Goal: Task Accomplishment & Management: Manage account settings

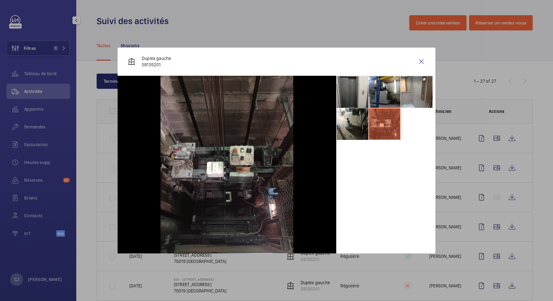
scroll to position [435, 0]
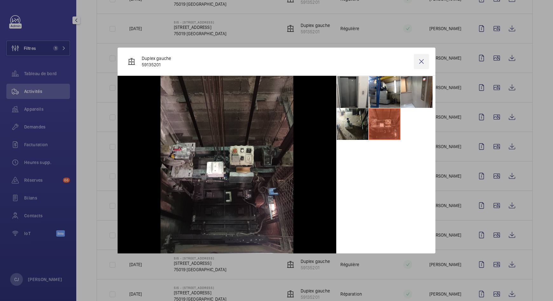
click at [424, 61] on wm-front-icon-button at bounding box center [421, 61] width 15 height 15
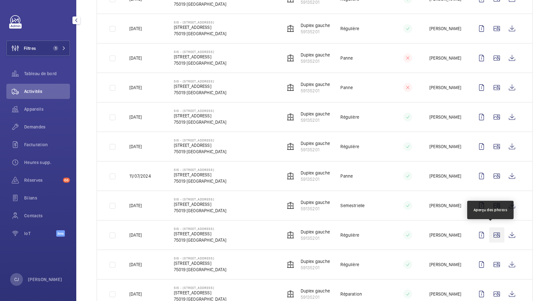
click at [489, 231] on wm-front-icon-button at bounding box center [496, 235] width 15 height 15
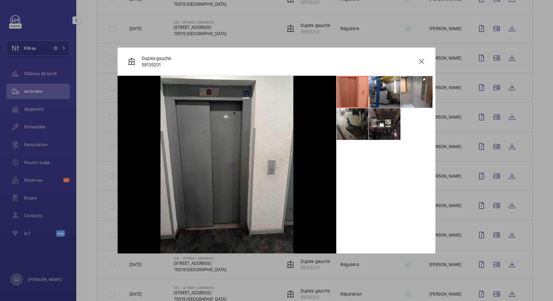
click at [350, 124] on li at bounding box center [352, 124] width 32 height 32
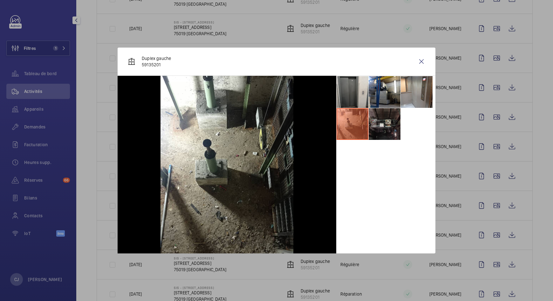
click at [383, 116] on li at bounding box center [384, 124] width 32 height 32
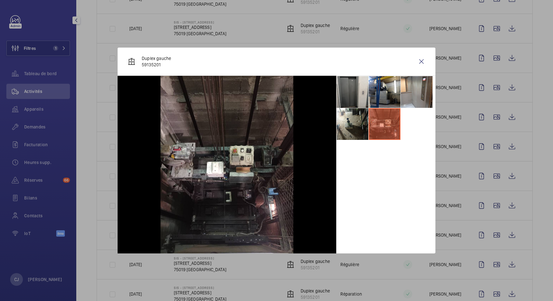
click at [490, 26] on div at bounding box center [276, 150] width 553 height 301
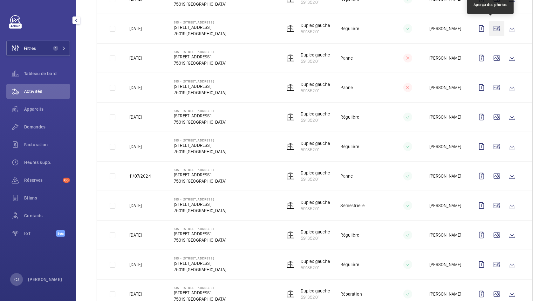
click at [490, 26] on wm-front-icon-button at bounding box center [496, 28] width 15 height 15
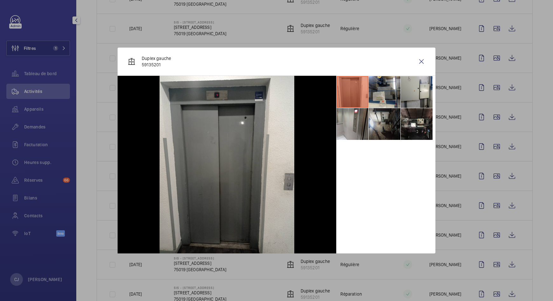
click at [382, 122] on li at bounding box center [384, 124] width 32 height 32
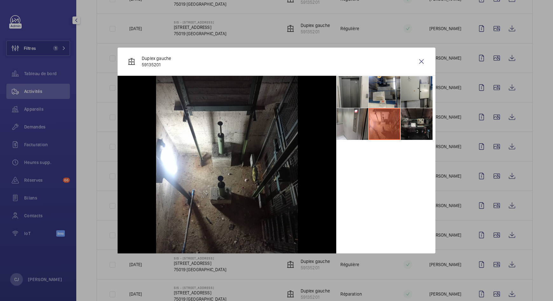
click at [420, 131] on li at bounding box center [416, 124] width 32 height 32
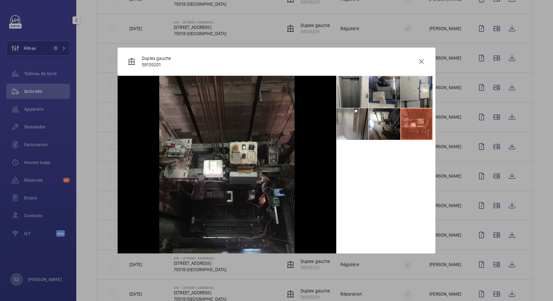
click at [390, 88] on li at bounding box center [384, 92] width 32 height 32
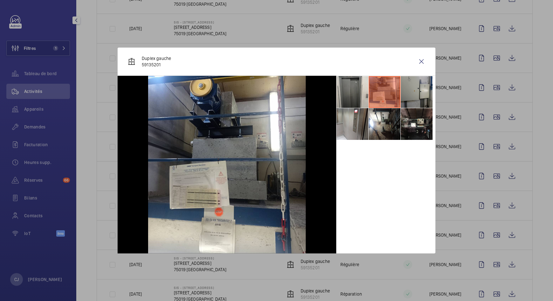
click at [414, 89] on li at bounding box center [416, 92] width 32 height 32
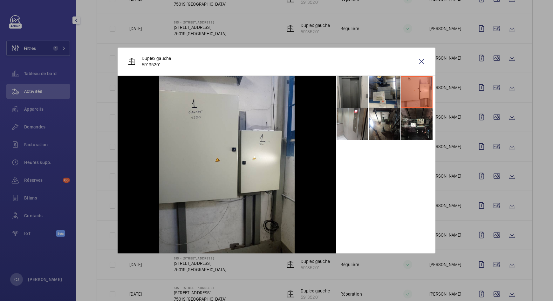
click at [359, 87] on li at bounding box center [352, 92] width 32 height 32
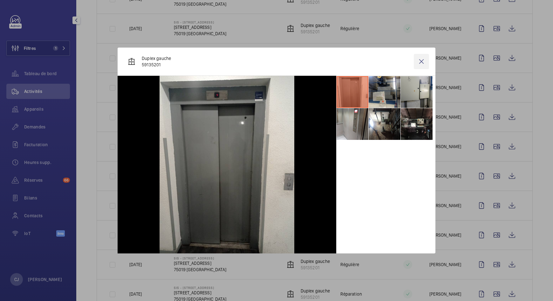
click at [422, 63] on wm-front-icon-button at bounding box center [421, 61] width 15 height 15
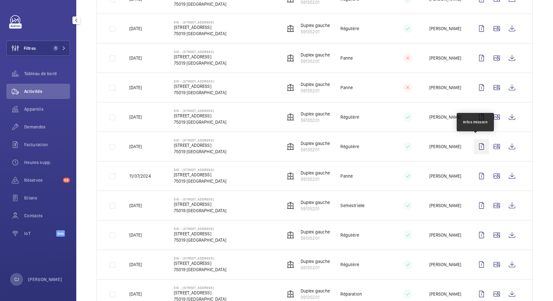
scroll to position [475, 0]
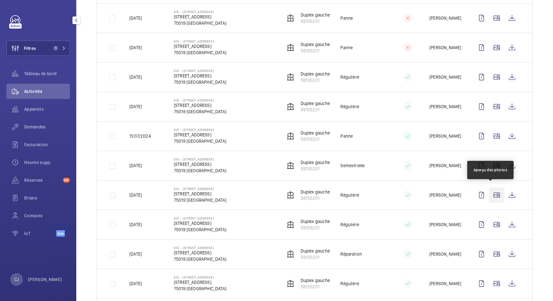
click at [495, 193] on wm-front-icon-button at bounding box center [496, 195] width 15 height 15
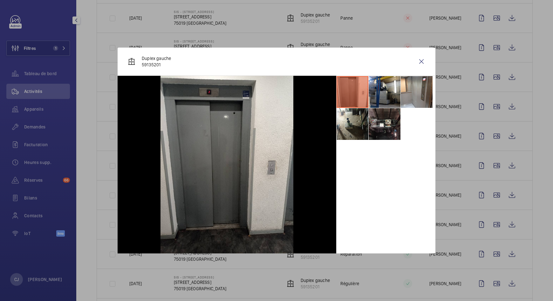
click at [487, 225] on div at bounding box center [276, 150] width 553 height 301
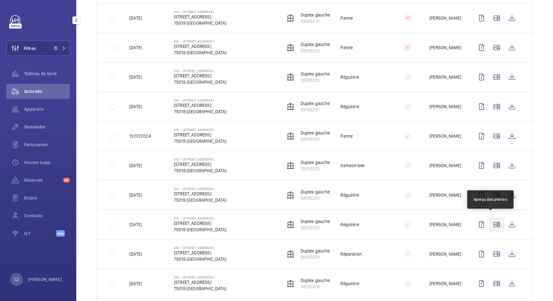
click at [489, 223] on wm-front-icon-button at bounding box center [496, 224] width 15 height 15
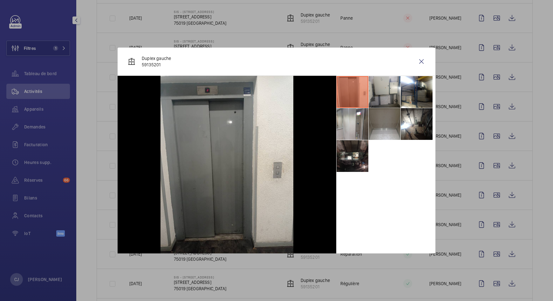
click at [489, 278] on div at bounding box center [276, 150] width 553 height 301
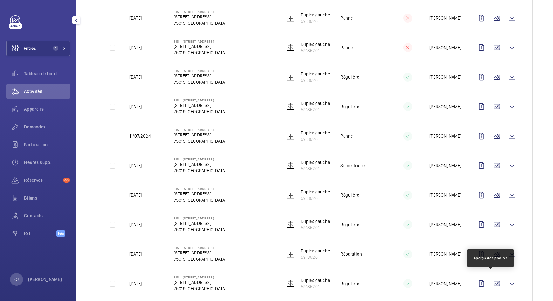
click at [489, 278] on wm-front-icon-button at bounding box center [496, 283] width 15 height 15
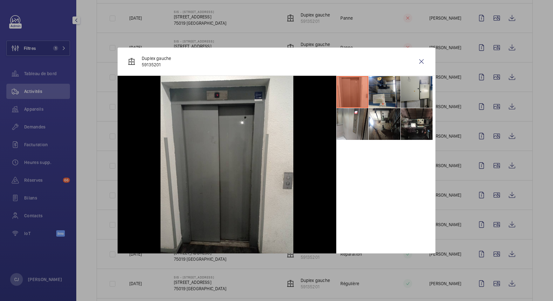
click at [551, 211] on div at bounding box center [276, 150] width 553 height 301
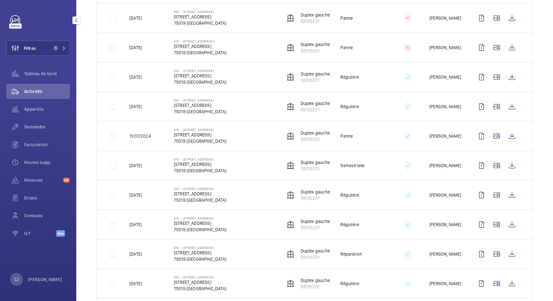
scroll to position [630, 0]
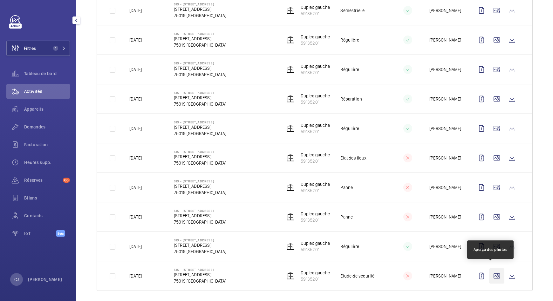
click at [489, 271] on wm-front-icon-button at bounding box center [496, 276] width 15 height 15
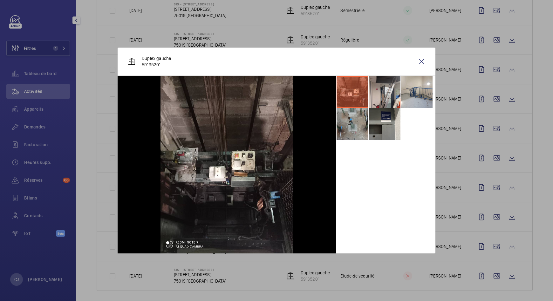
click at [390, 88] on li at bounding box center [384, 92] width 32 height 32
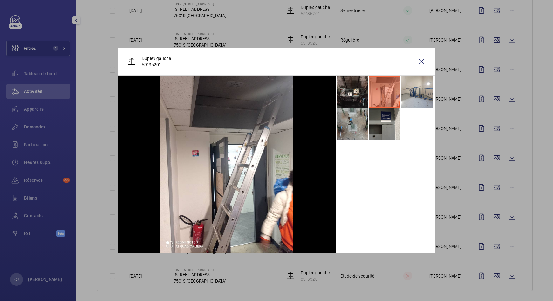
click at [430, 60] on div "Duplex gauche 59135201" at bounding box center [277, 62] width 318 height 28
click at [423, 64] on wm-front-icon-button at bounding box center [421, 61] width 15 height 15
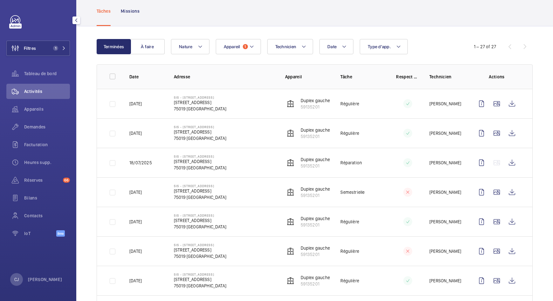
scroll to position [0, 0]
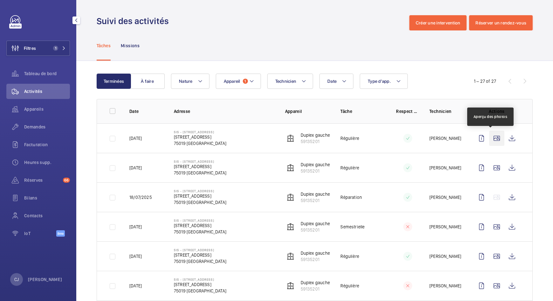
click at [490, 140] on wm-front-icon-button at bounding box center [496, 138] width 15 height 15
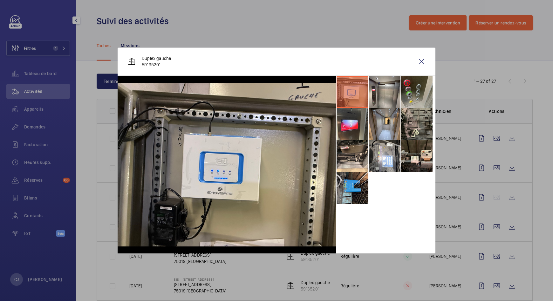
click at [357, 186] on li at bounding box center [352, 188] width 32 height 32
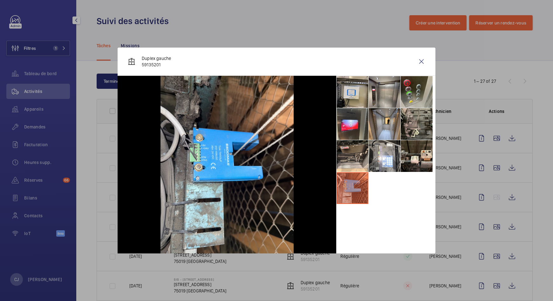
click at [491, 163] on div at bounding box center [276, 150] width 553 height 301
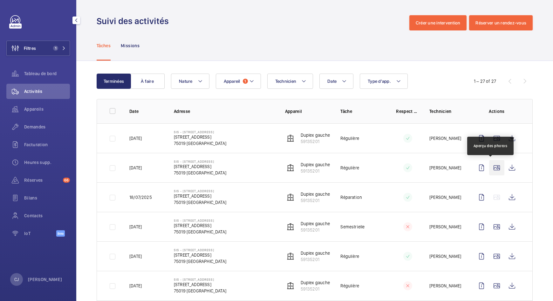
click at [490, 165] on wm-front-icon-button at bounding box center [496, 167] width 15 height 15
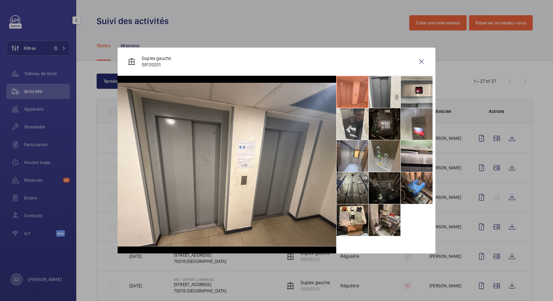
click at [345, 183] on li at bounding box center [352, 188] width 32 height 32
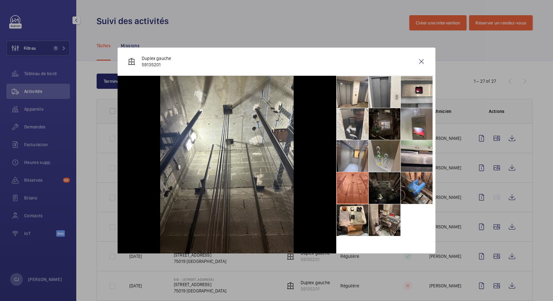
click at [491, 225] on div at bounding box center [276, 150] width 553 height 301
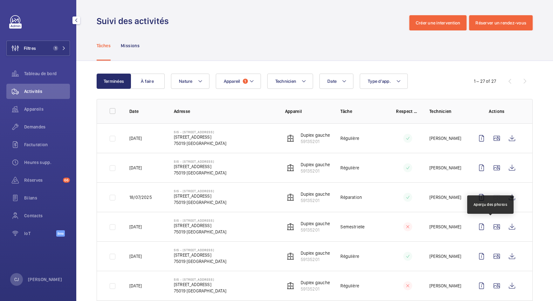
click at [491, 225] on wm-front-icon-button at bounding box center [496, 226] width 15 height 15
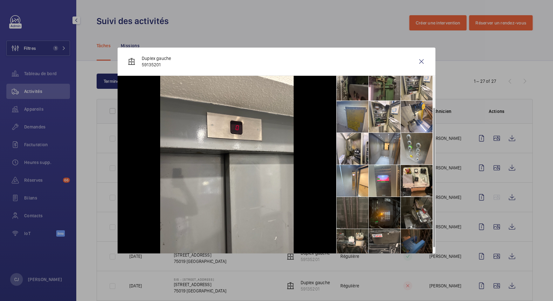
scroll to position [47, 0]
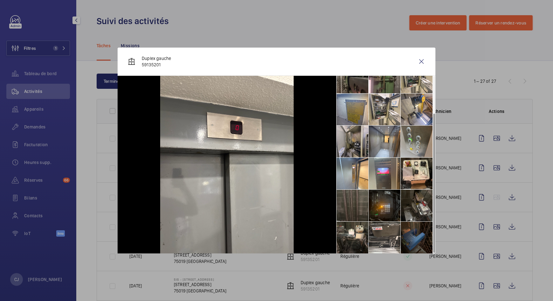
click at [349, 141] on li at bounding box center [352, 142] width 32 height 32
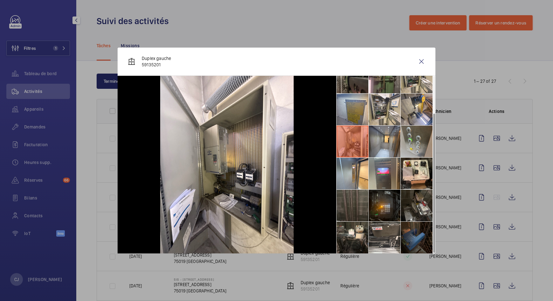
click at [489, 226] on div at bounding box center [276, 150] width 553 height 301
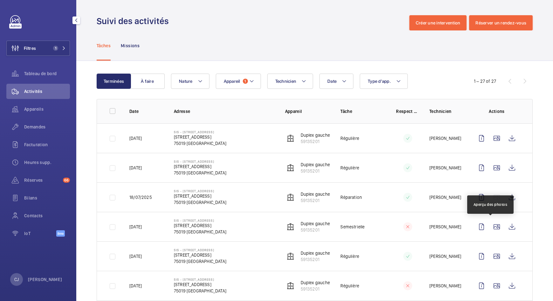
click at [489, 226] on wm-front-icon-button at bounding box center [496, 226] width 15 height 15
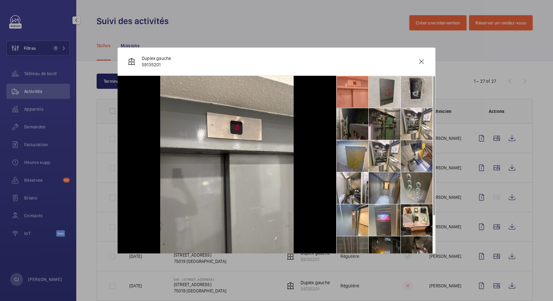
click at [386, 123] on li at bounding box center [384, 124] width 32 height 32
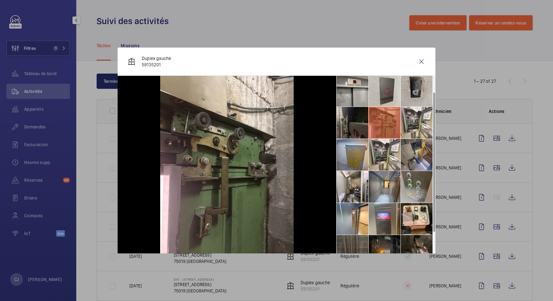
scroll to position [0, 0]
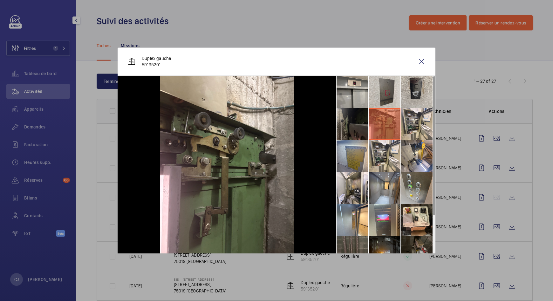
click at [351, 125] on li at bounding box center [352, 124] width 32 height 32
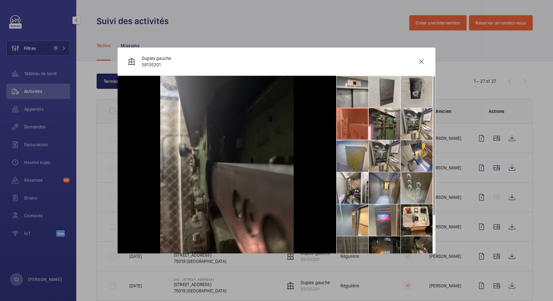
click at [391, 158] on li at bounding box center [384, 156] width 32 height 32
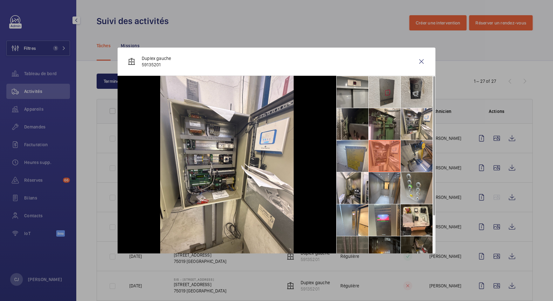
click at [415, 153] on li at bounding box center [416, 156] width 32 height 32
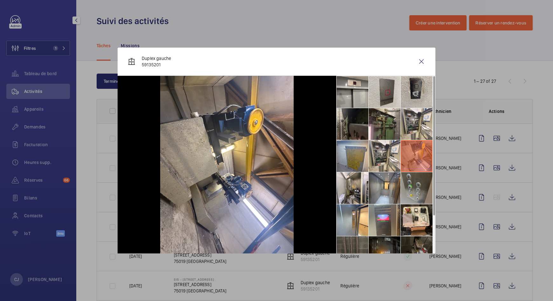
click at [412, 179] on li at bounding box center [416, 188] width 32 height 32
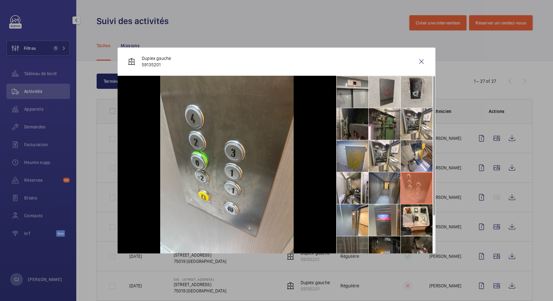
click at [388, 182] on li at bounding box center [384, 188] width 32 height 32
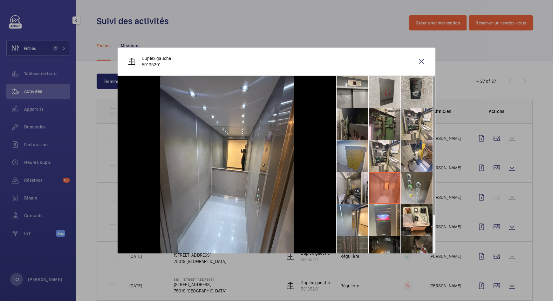
click at [353, 179] on li at bounding box center [352, 188] width 32 height 32
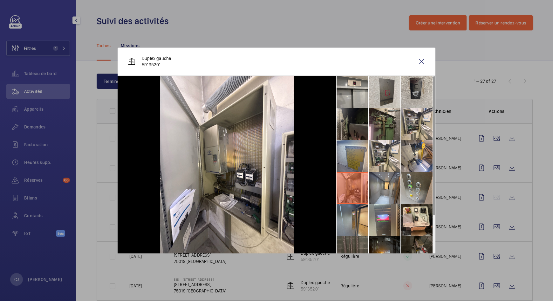
drag, startPoint x: 348, startPoint y: 226, endPoint x: 356, endPoint y: 222, distance: 8.9
click at [349, 226] on li at bounding box center [352, 221] width 32 height 32
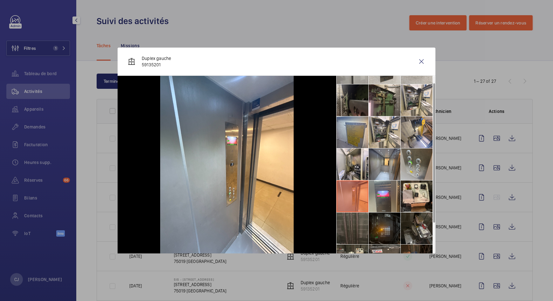
scroll to position [47, 0]
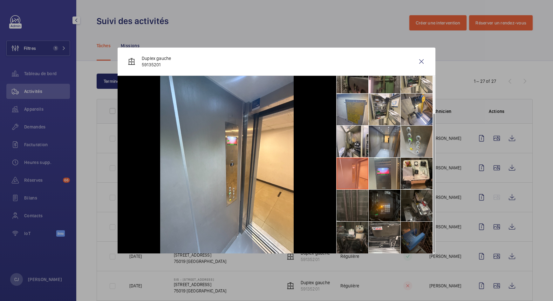
click at [361, 229] on li at bounding box center [352, 238] width 32 height 32
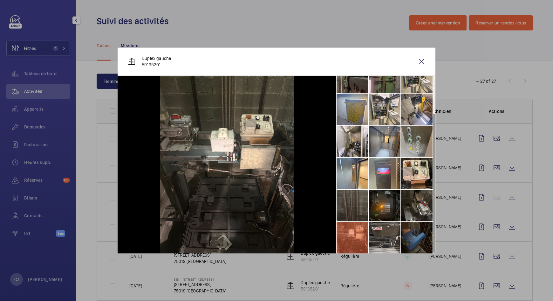
click at [379, 236] on li at bounding box center [384, 238] width 32 height 32
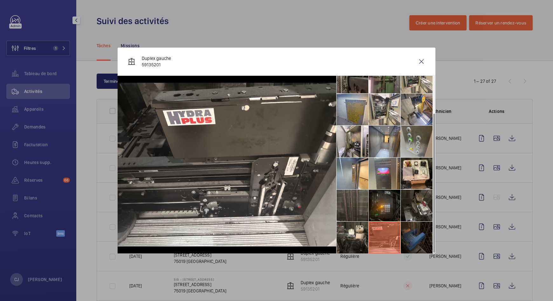
click at [407, 235] on li at bounding box center [416, 238] width 32 height 32
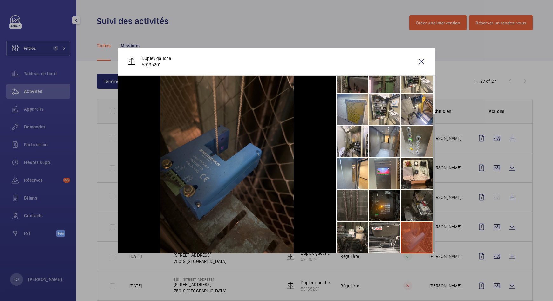
click at [416, 208] on li at bounding box center [416, 206] width 32 height 32
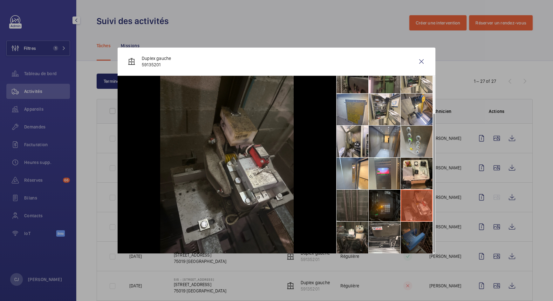
click at [376, 204] on li at bounding box center [384, 206] width 32 height 32
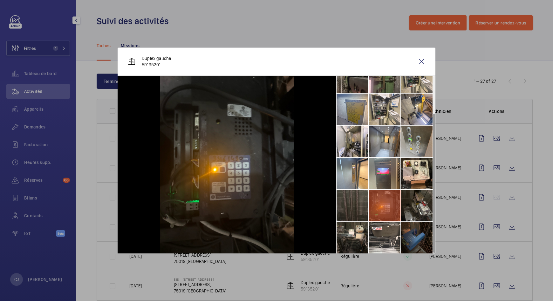
click at [346, 198] on li at bounding box center [352, 206] width 32 height 32
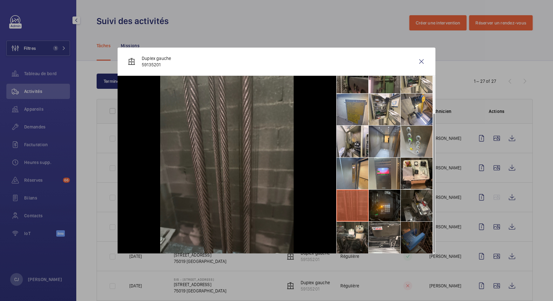
click at [347, 178] on li at bounding box center [352, 174] width 32 height 32
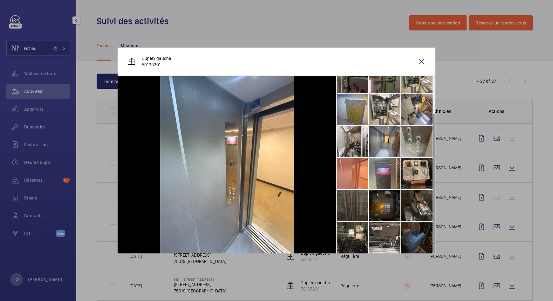
click at [409, 173] on li at bounding box center [416, 174] width 32 height 32
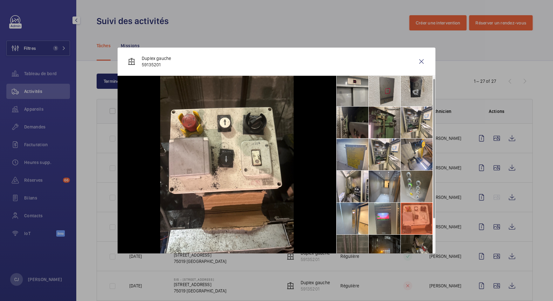
scroll to position [0, 0]
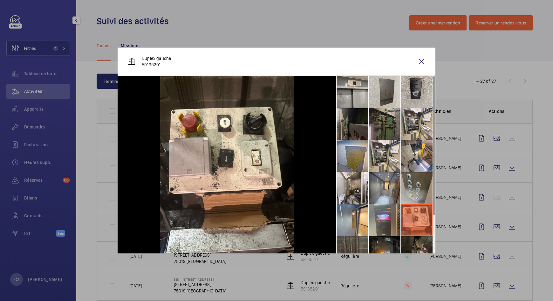
click at [390, 126] on li at bounding box center [384, 124] width 32 height 32
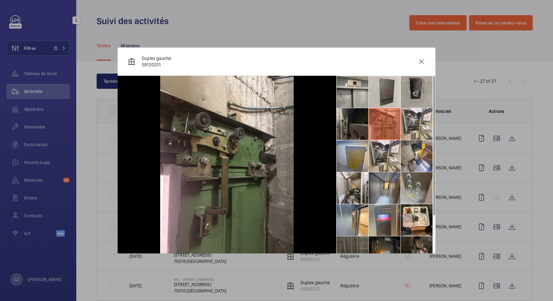
click at [415, 93] on li at bounding box center [416, 92] width 32 height 32
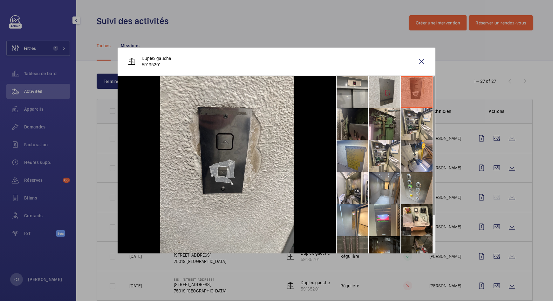
click at [402, 96] on li at bounding box center [416, 92] width 32 height 32
click at [390, 98] on li at bounding box center [384, 92] width 32 height 32
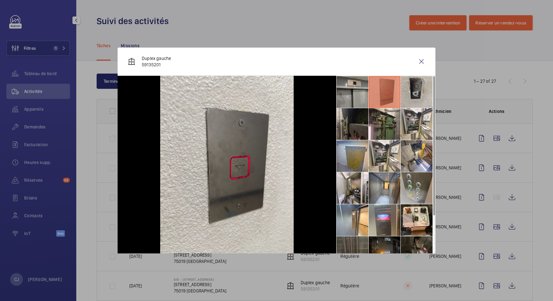
click at [353, 95] on li at bounding box center [352, 92] width 32 height 32
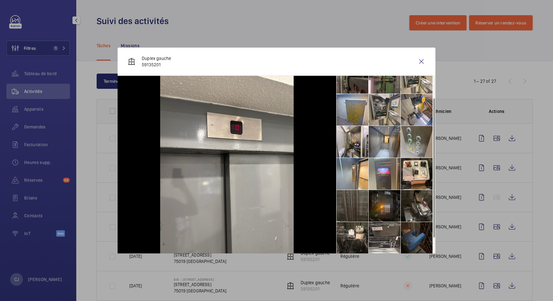
scroll to position [47, 0]
click at [488, 137] on div at bounding box center [276, 150] width 553 height 301
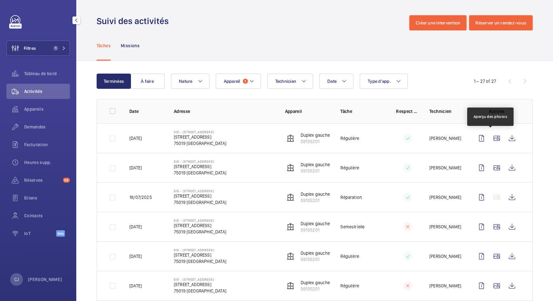
click at [489, 137] on wm-front-icon-button at bounding box center [496, 138] width 15 height 15
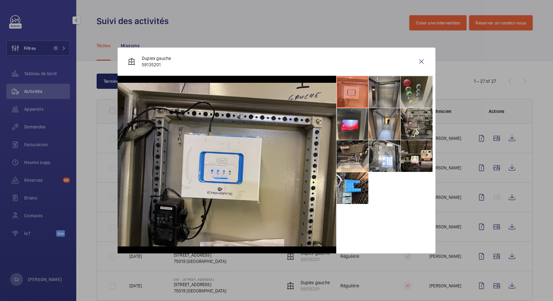
click at [388, 95] on li at bounding box center [384, 92] width 32 height 32
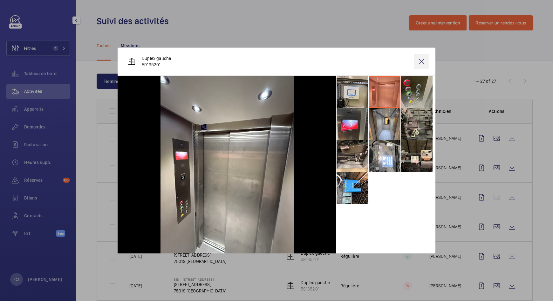
click at [423, 60] on wm-front-icon-button at bounding box center [421, 61] width 15 height 15
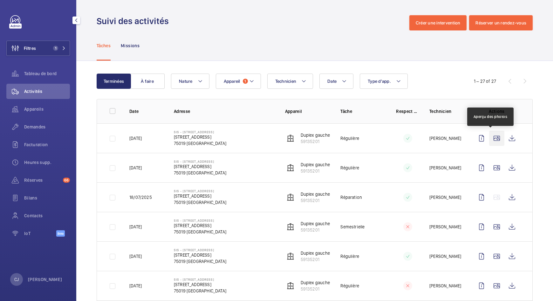
click at [489, 141] on wm-front-icon-button at bounding box center [496, 138] width 15 height 15
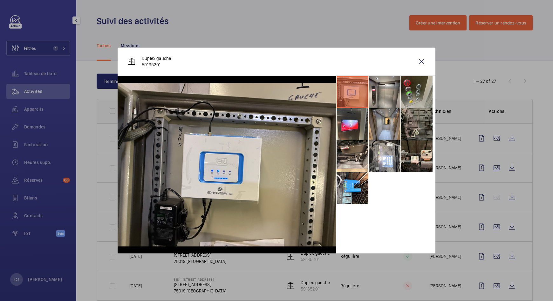
click at [416, 128] on li at bounding box center [416, 124] width 32 height 32
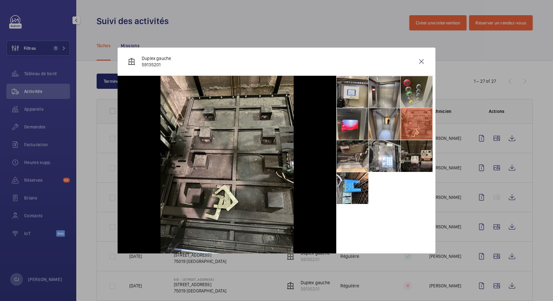
click at [420, 150] on li at bounding box center [416, 156] width 32 height 32
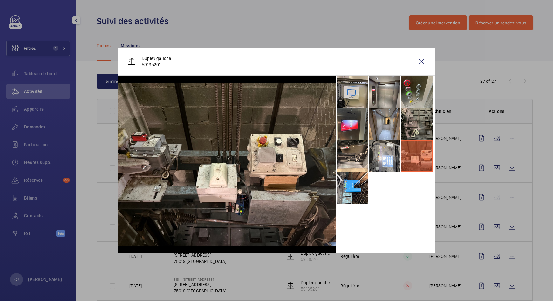
click at [491, 165] on div at bounding box center [276, 150] width 553 height 301
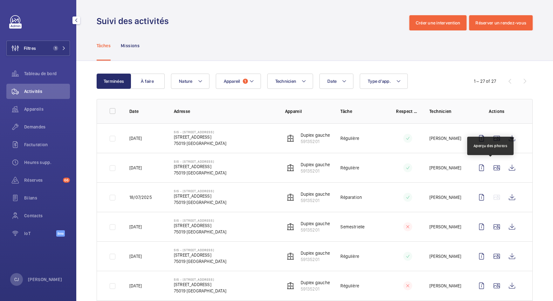
click at [491, 165] on wm-front-icon-button at bounding box center [496, 167] width 15 height 15
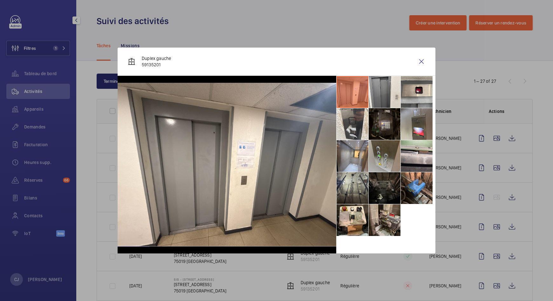
click at [355, 194] on li at bounding box center [352, 188] width 32 height 32
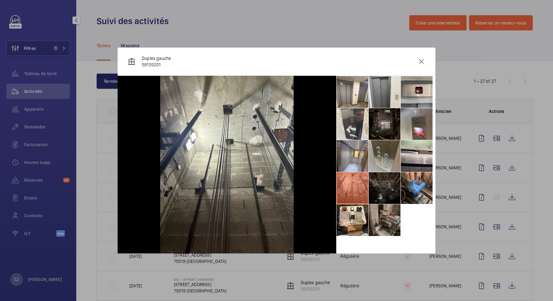
click at [395, 219] on li at bounding box center [384, 221] width 32 height 32
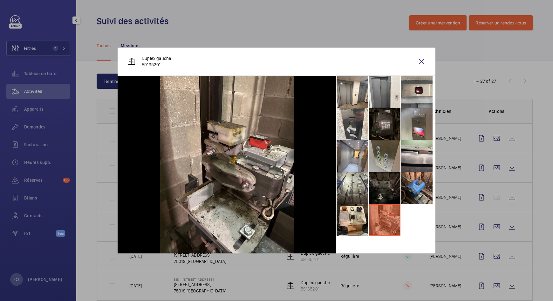
click at [493, 225] on div at bounding box center [276, 150] width 553 height 301
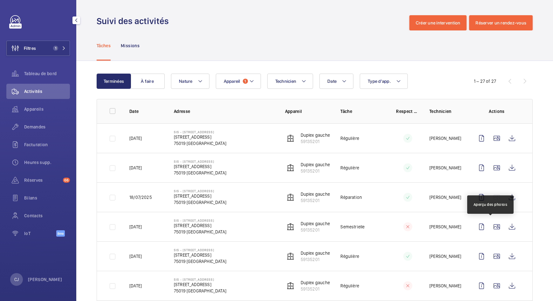
click at [493, 225] on wm-front-icon-button at bounding box center [496, 226] width 15 height 15
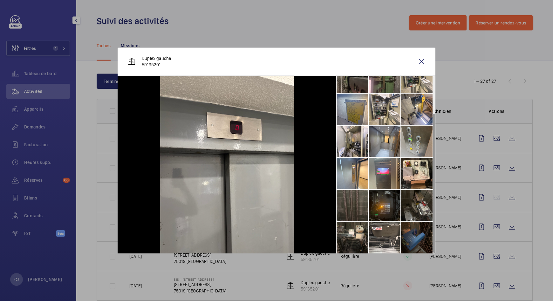
click at [489, 259] on div at bounding box center [276, 150] width 553 height 301
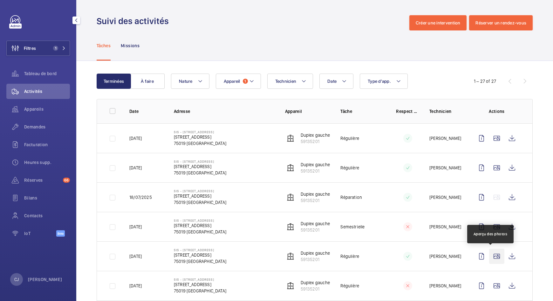
click at [489, 259] on wm-front-icon-button at bounding box center [496, 256] width 15 height 15
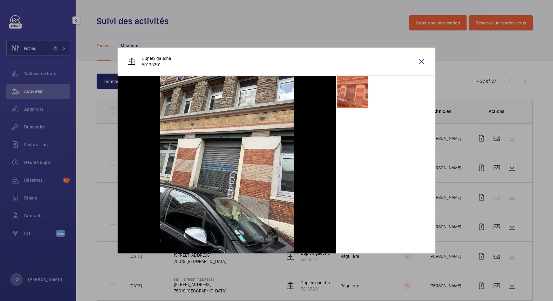
click at [488, 284] on div at bounding box center [276, 150] width 553 height 301
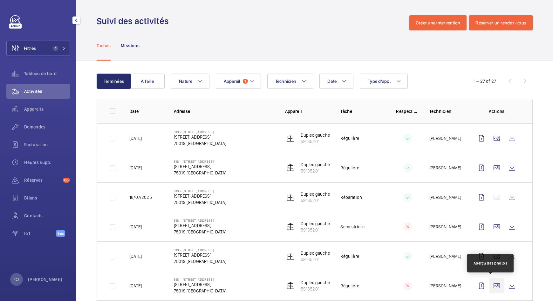
click at [489, 284] on wm-front-icon-button at bounding box center [496, 286] width 15 height 15
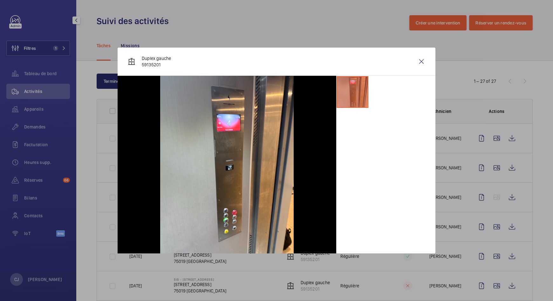
click at [530, 202] on div at bounding box center [276, 150] width 553 height 301
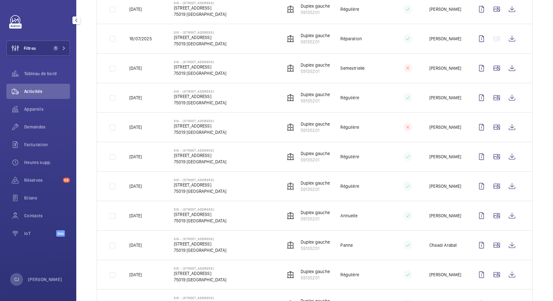
scroll to position [238, 0]
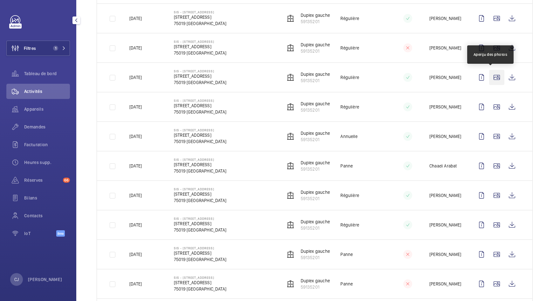
click at [491, 80] on wm-front-icon-button at bounding box center [496, 77] width 15 height 15
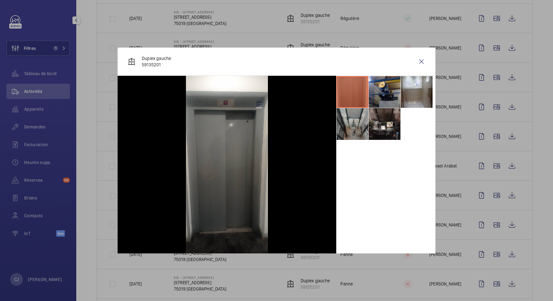
click at [357, 122] on li at bounding box center [352, 124] width 32 height 32
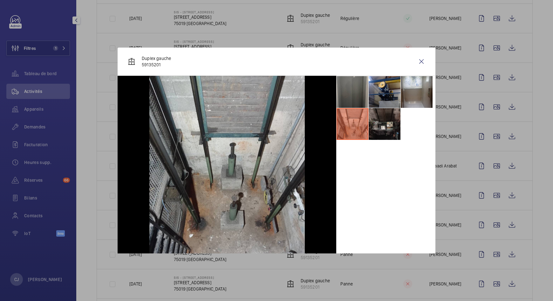
click at [379, 128] on li at bounding box center [384, 124] width 32 height 32
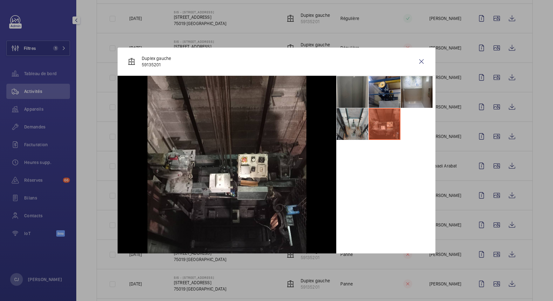
click at [492, 225] on div at bounding box center [276, 150] width 553 height 301
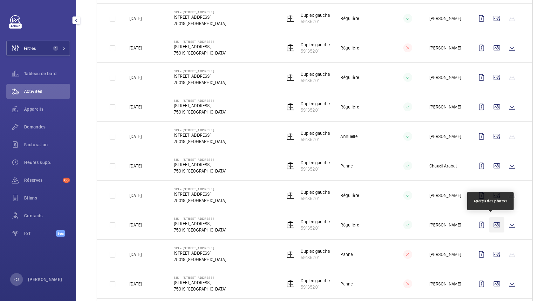
click at [491, 225] on wm-front-icon-button at bounding box center [496, 225] width 15 height 15
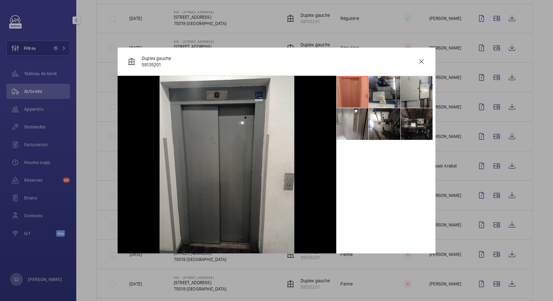
click at [424, 132] on li at bounding box center [416, 124] width 32 height 32
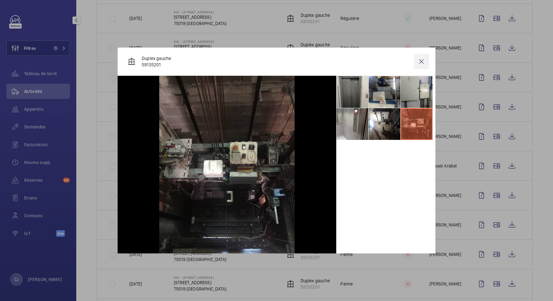
click at [425, 62] on wm-front-icon-button at bounding box center [421, 61] width 15 height 15
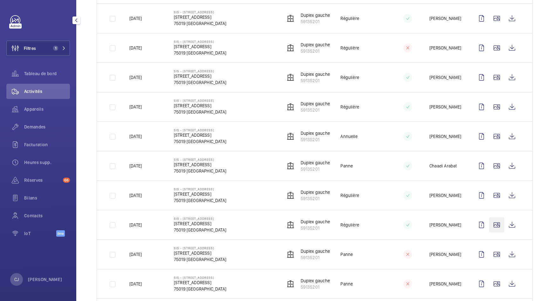
scroll to position [278, 0]
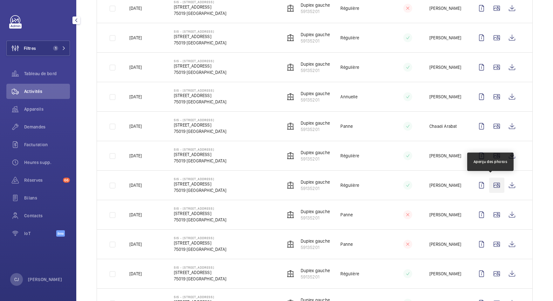
click at [491, 182] on wm-front-icon-button at bounding box center [496, 185] width 15 height 15
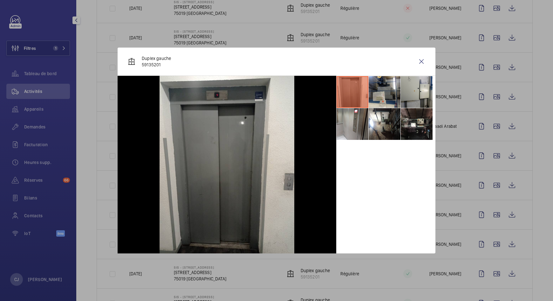
click at [491, 210] on div at bounding box center [276, 150] width 553 height 301
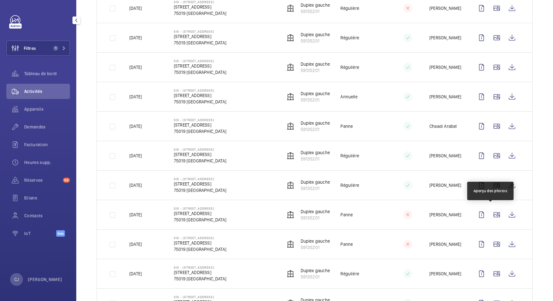
click at [491, 210] on wm-front-icon-button at bounding box center [496, 214] width 15 height 15
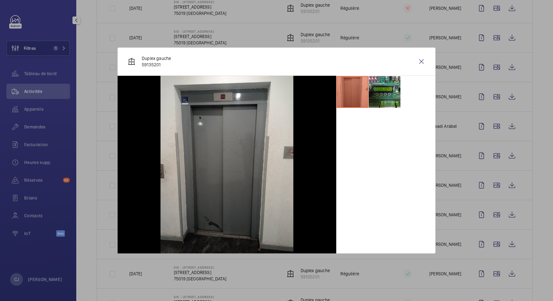
click at [489, 247] on div at bounding box center [276, 150] width 553 height 301
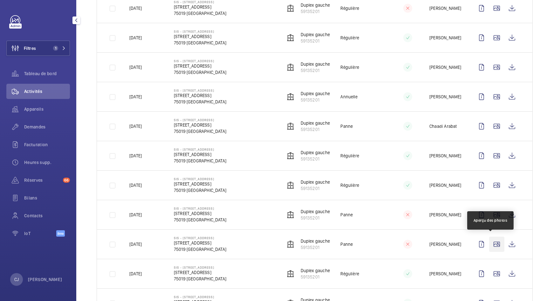
click at [489, 246] on wm-front-icon-button at bounding box center [496, 244] width 15 height 15
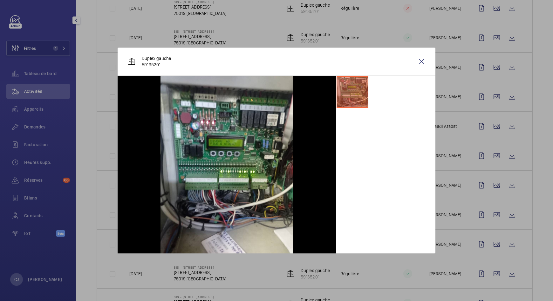
click at [492, 273] on div at bounding box center [276, 150] width 553 height 301
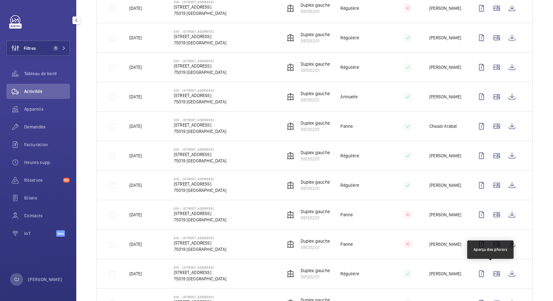
click at [492, 273] on wm-front-icon-button at bounding box center [496, 273] width 15 height 15
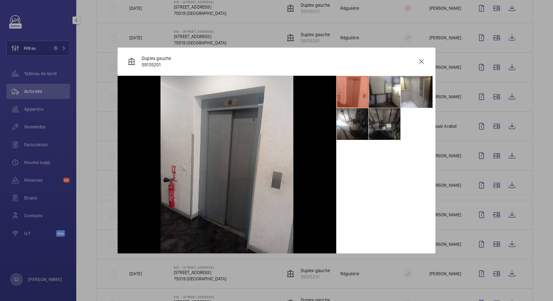
click at [390, 131] on li at bounding box center [384, 124] width 32 height 32
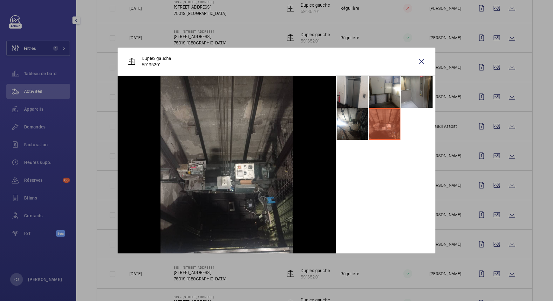
click at [415, 97] on li at bounding box center [416, 92] width 32 height 32
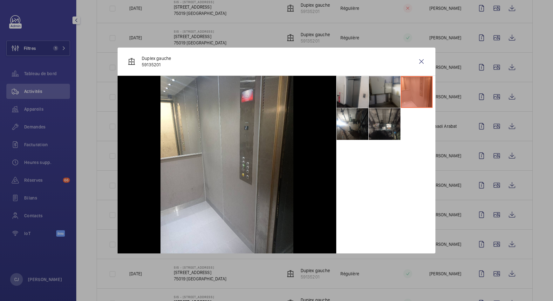
click at [389, 98] on li at bounding box center [384, 92] width 32 height 32
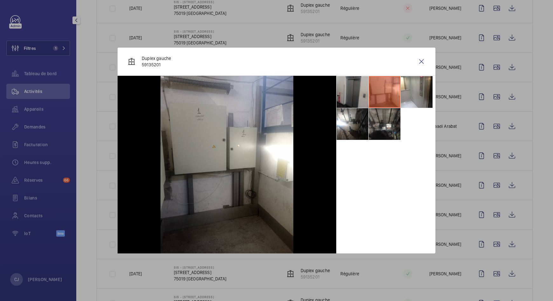
click at [360, 93] on li at bounding box center [352, 92] width 32 height 32
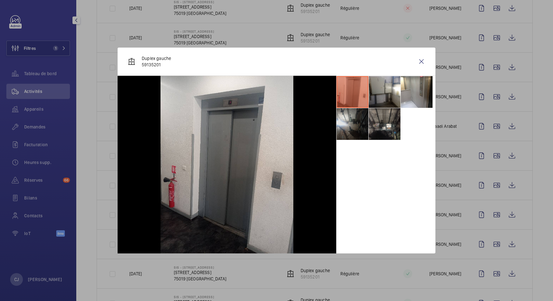
click at [358, 125] on li at bounding box center [352, 124] width 32 height 32
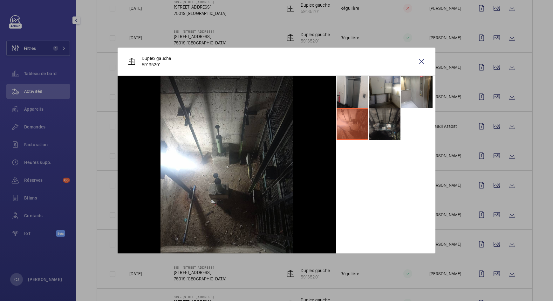
click at [379, 125] on li at bounding box center [384, 124] width 32 height 32
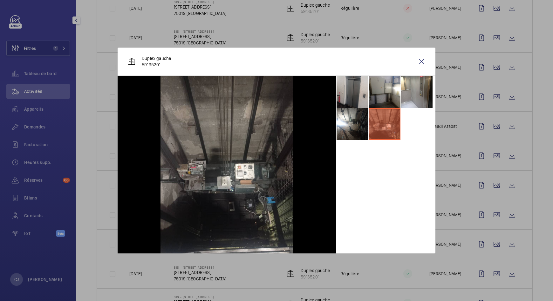
click at [489, 267] on div at bounding box center [276, 150] width 553 height 301
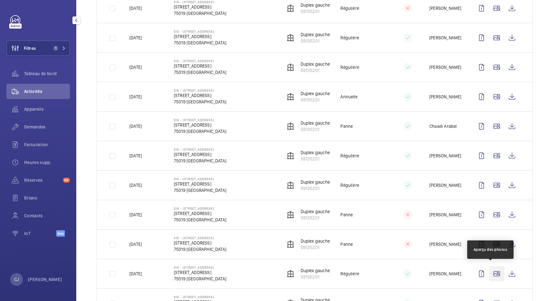
click at [492, 273] on wm-front-icon-button at bounding box center [496, 273] width 15 height 15
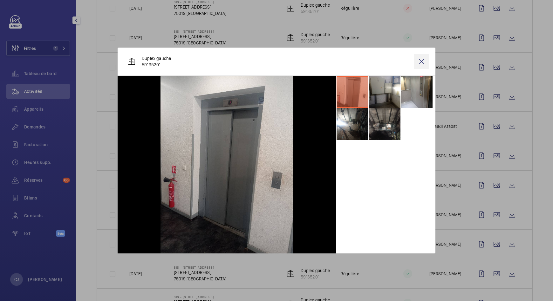
click at [420, 62] on wm-front-icon-button at bounding box center [421, 61] width 15 height 15
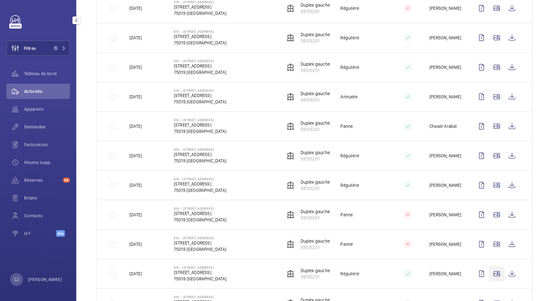
scroll to position [317, 0]
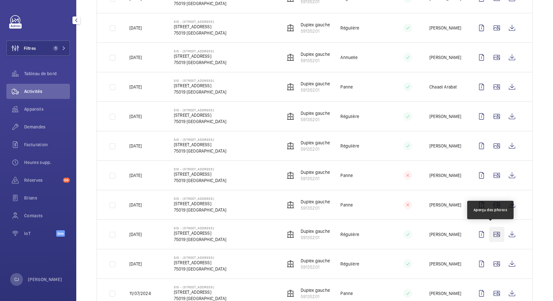
click at [489, 232] on wm-front-icon-button at bounding box center [496, 234] width 15 height 15
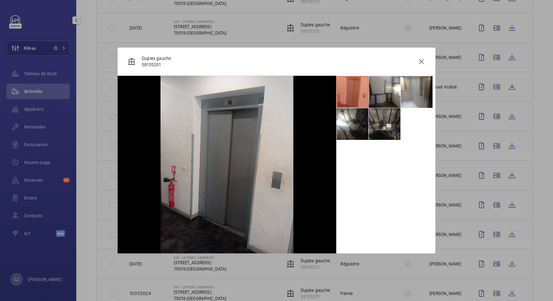
click at [491, 262] on div at bounding box center [276, 150] width 553 height 301
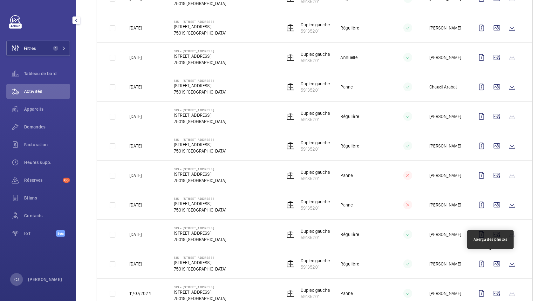
click at [491, 262] on wm-front-icon-button at bounding box center [496, 264] width 15 height 15
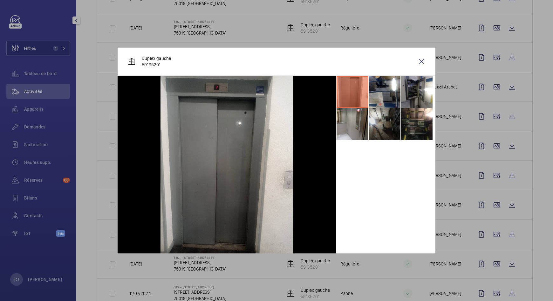
click at [389, 112] on li at bounding box center [384, 124] width 32 height 32
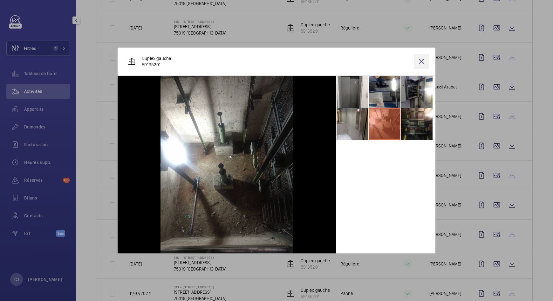
click at [421, 62] on wm-front-icon-button at bounding box center [421, 61] width 15 height 15
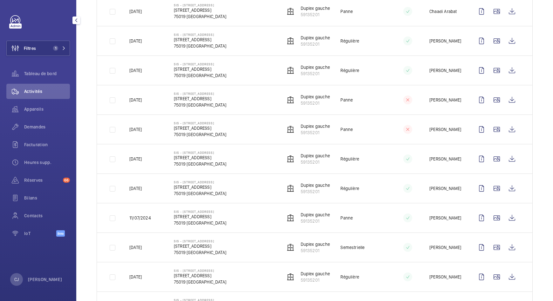
scroll to position [397, 0]
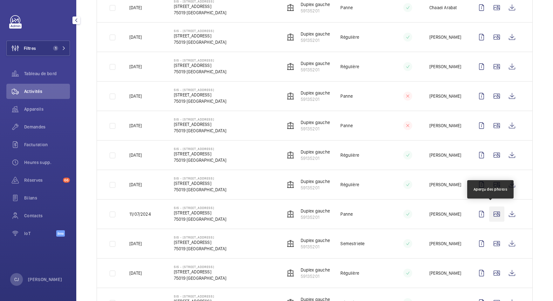
click at [493, 213] on wm-front-icon-button at bounding box center [496, 214] width 15 height 15
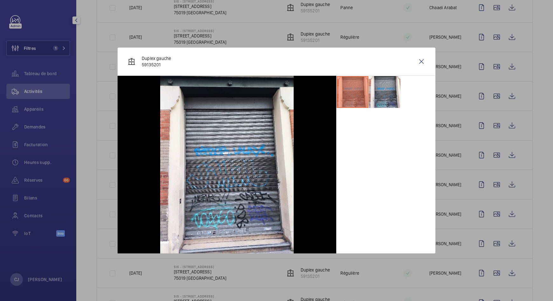
click at [492, 241] on div at bounding box center [276, 150] width 553 height 301
click at [492, 241] on wm-front-icon-button at bounding box center [496, 243] width 15 height 15
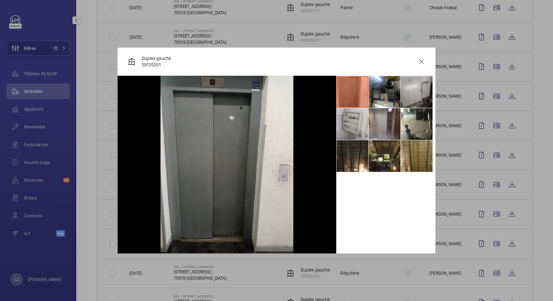
click at [488, 270] on div at bounding box center [276, 150] width 553 height 301
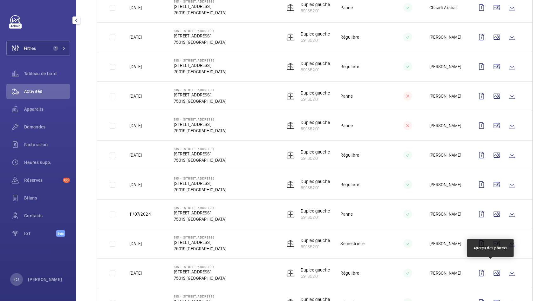
click at [489, 270] on wm-front-icon-button at bounding box center [496, 273] width 15 height 15
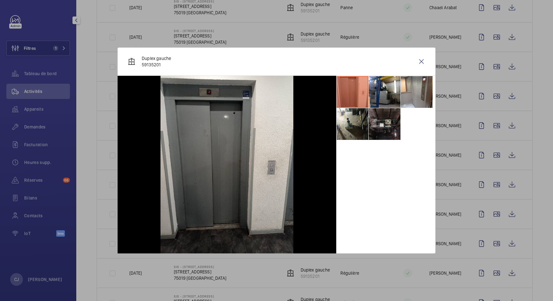
click at [377, 119] on li at bounding box center [384, 124] width 32 height 32
